Goal: Entertainment & Leisure: Consume media (video, audio)

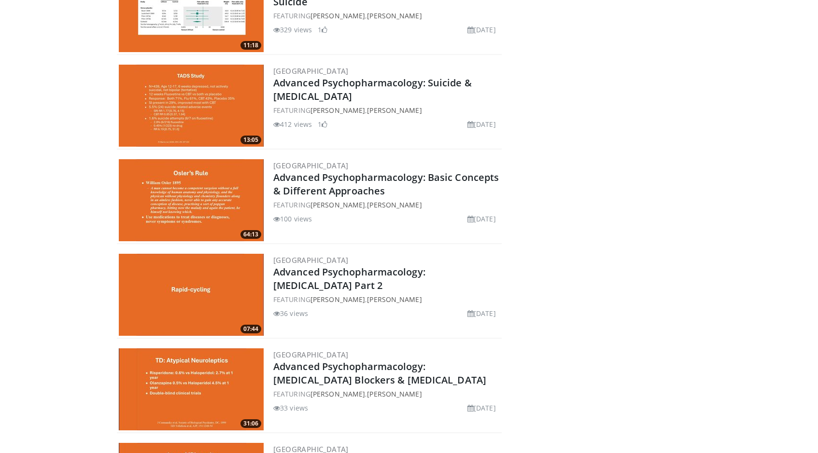
scroll to position [1352, 0]
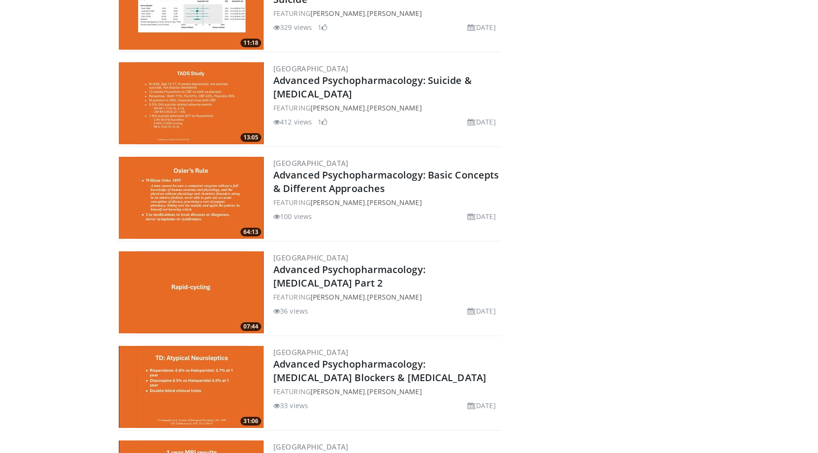
click at [221, 281] on img at bounding box center [191, 293] width 145 height 82
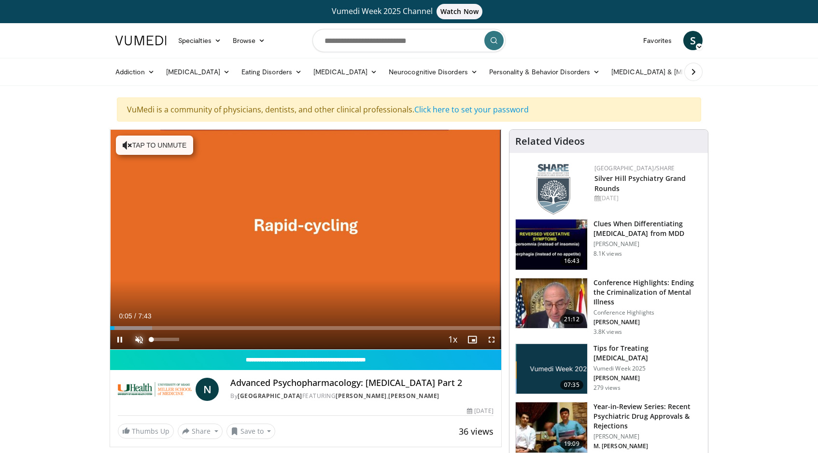
click at [136, 340] on span "Video Player" at bounding box center [138, 339] width 19 height 19
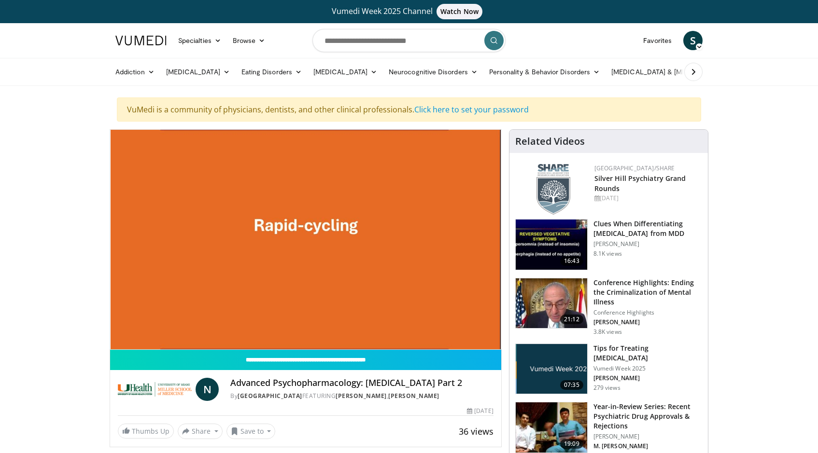
drag, startPoint x: 115, startPoint y: 330, endPoint x: 95, endPoint y: 330, distance: 20.3
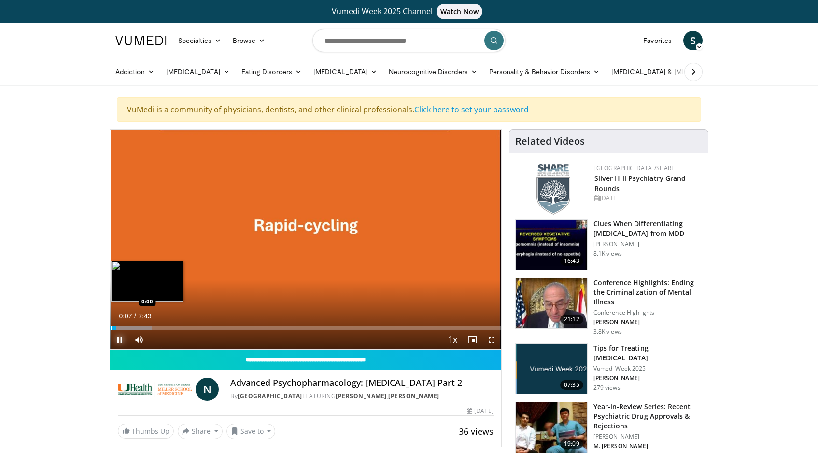
click at [111, 329] on div "Progress Bar" at bounding box center [111, 328] width 1 height 4
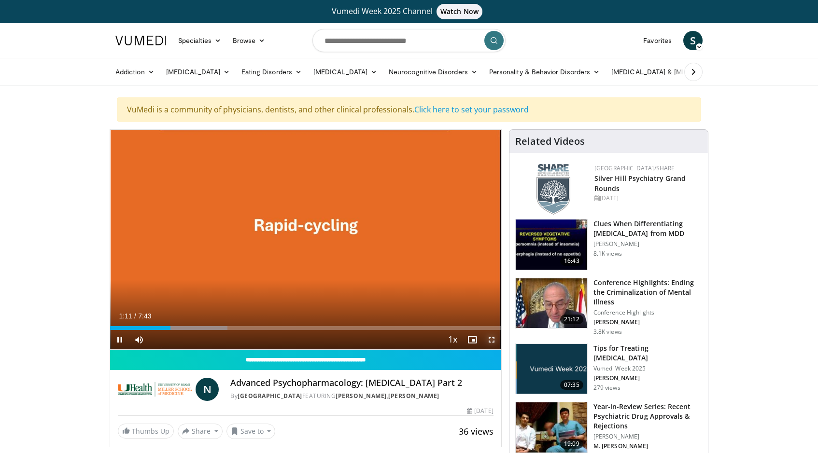
click at [494, 342] on span "Video Player" at bounding box center [491, 339] width 19 height 19
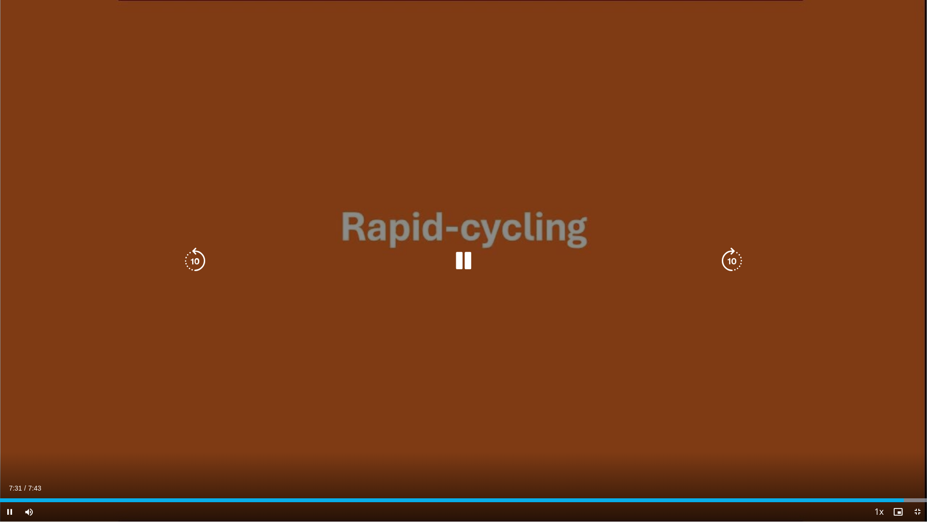
click at [455, 259] on icon "Video Player" at bounding box center [463, 260] width 27 height 27
click at [386, 308] on div "10 seconds Tap to unmute" at bounding box center [463, 260] width 927 height 521
click at [463, 271] on icon "Video Player" at bounding box center [463, 260] width 27 height 27
click at [445, 248] on div "10 seconds Tap to unmute" at bounding box center [463, 260] width 927 height 521
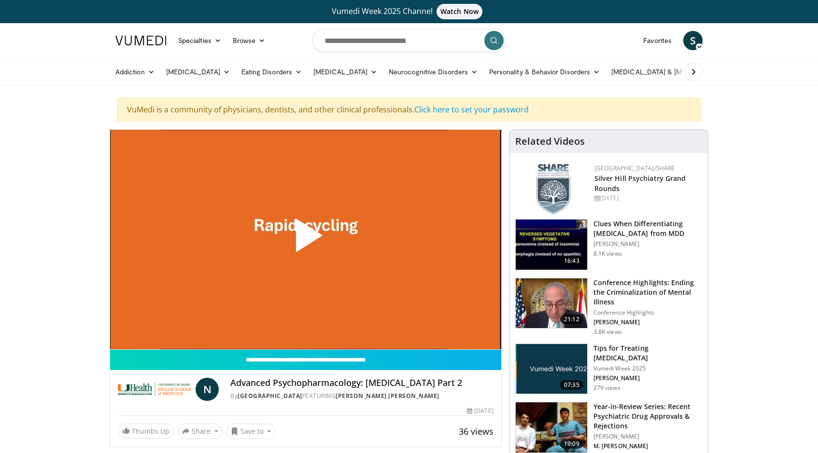
click at [306, 240] on span "Video Player" at bounding box center [306, 240] width 0 height 0
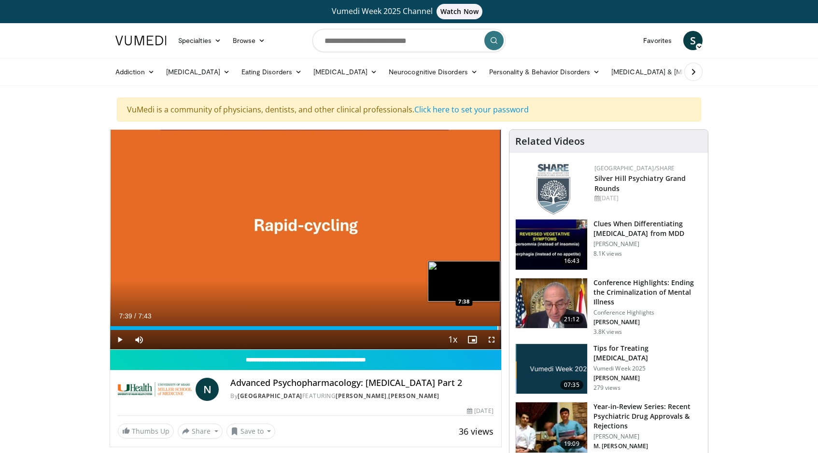
click at [498, 325] on div "Loaded : 100.00% 7:39 7:38" at bounding box center [305, 325] width 391 height 9
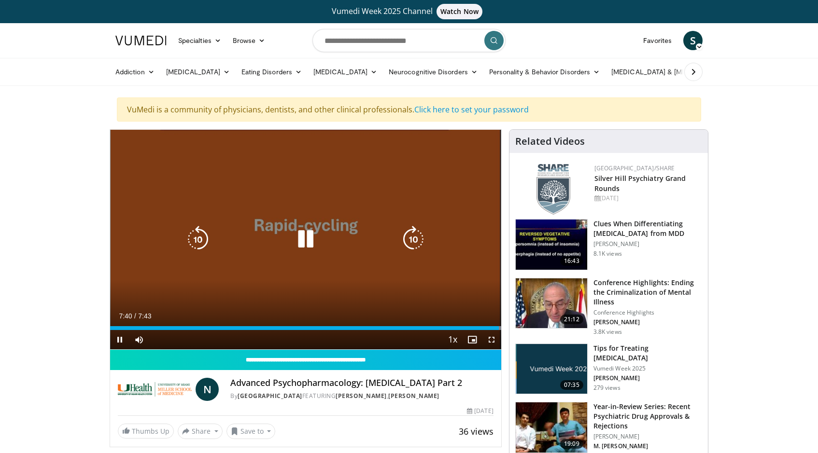
click at [331, 249] on div "Video Player" at bounding box center [305, 239] width 235 height 19
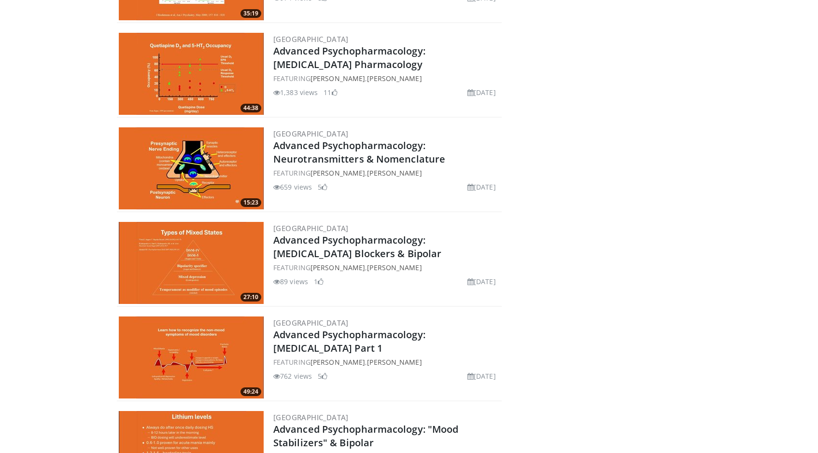
scroll to position [435, 0]
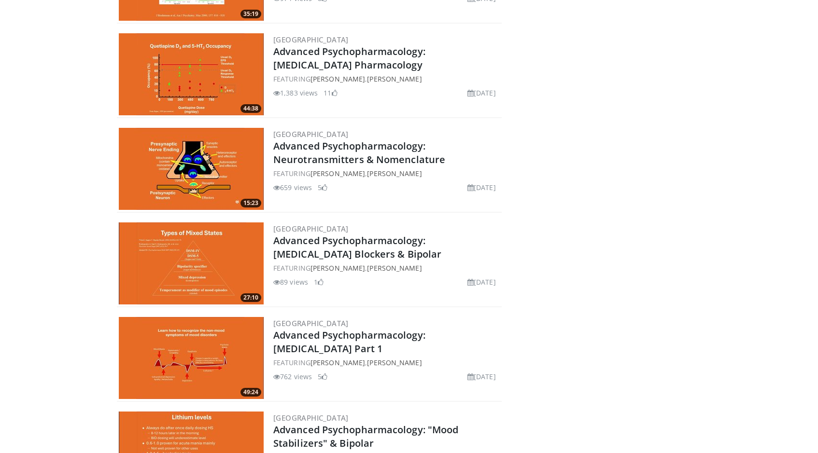
click at [186, 259] on img at bounding box center [191, 264] width 145 height 82
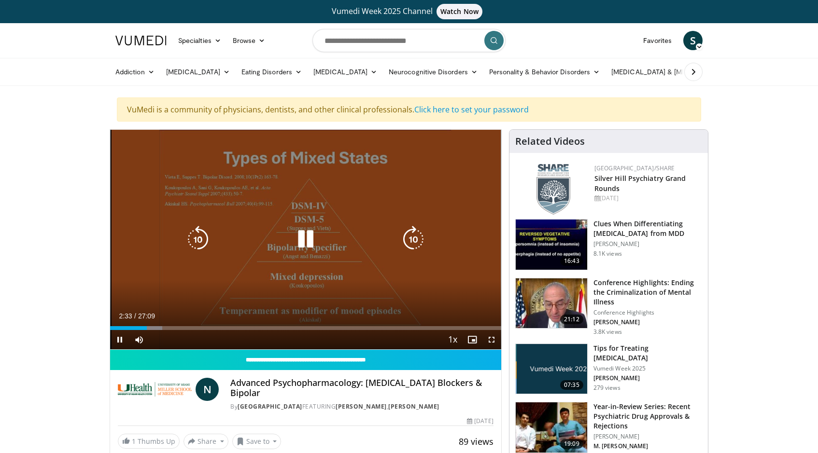
click at [300, 243] on icon "Video Player" at bounding box center [305, 239] width 27 height 27
click at [296, 233] on icon "Video Player" at bounding box center [305, 239] width 27 height 27
click at [291, 266] on div "10 seconds Tap to unmute" at bounding box center [305, 240] width 391 height 220
click at [302, 241] on icon "Video Player" at bounding box center [305, 239] width 27 height 27
click at [276, 274] on div "10 seconds Tap to unmute" at bounding box center [305, 240] width 391 height 220
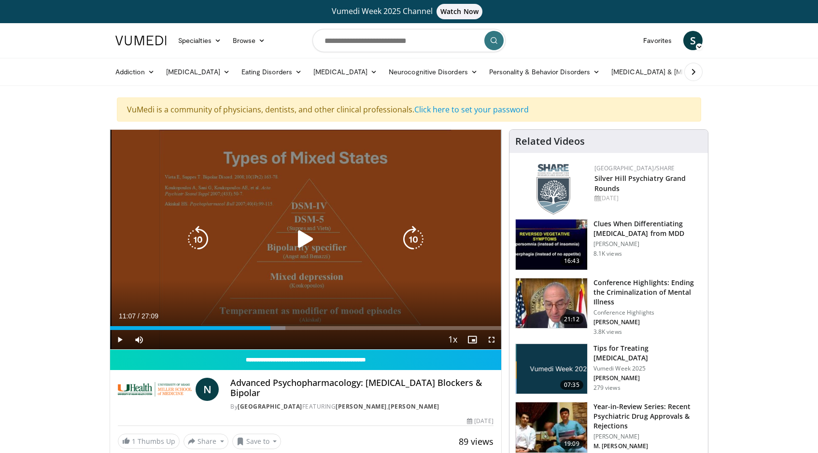
click at [307, 246] on icon "Video Player" at bounding box center [305, 239] width 27 height 27
click at [294, 237] on icon "Video Player" at bounding box center [305, 239] width 27 height 27
click at [305, 242] on icon "Video Player" at bounding box center [305, 239] width 27 height 27
click at [309, 240] on icon "Video Player" at bounding box center [305, 239] width 27 height 27
